Goal: Find specific page/section: Find specific page/section

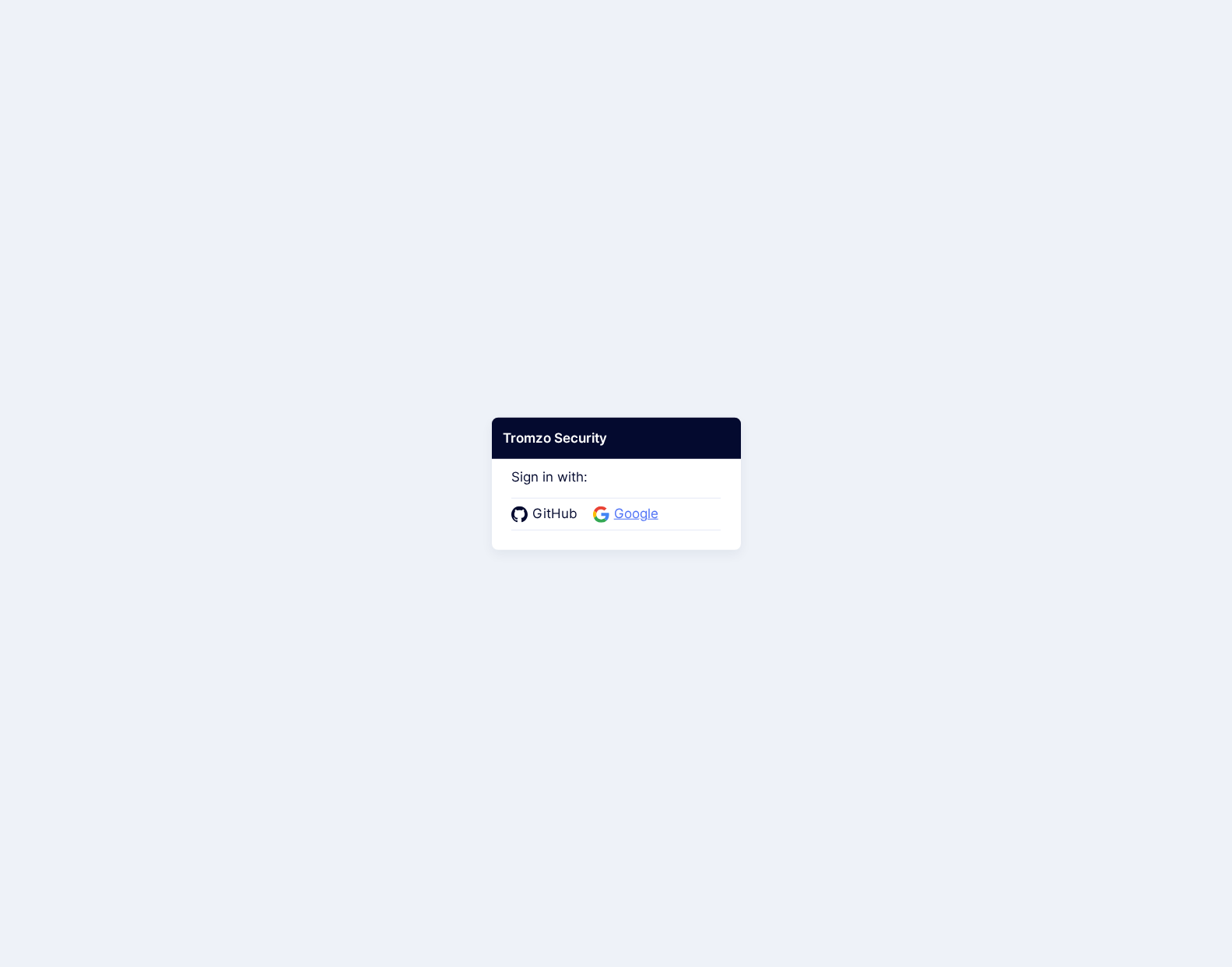
click at [616, 514] on span "Google" at bounding box center [636, 514] width 54 height 20
